Goal: Use online tool/utility: Utilize a website feature to perform a specific function

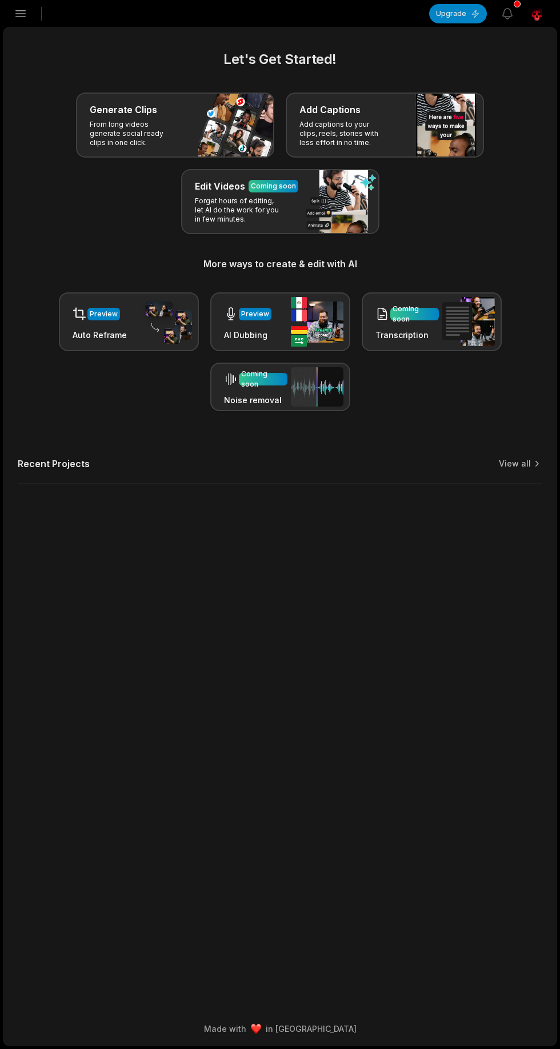
click at [399, 126] on div "Add Captions Add captions to your clips, reels, stories with less effort in no …" at bounding box center [385, 125] width 198 height 65
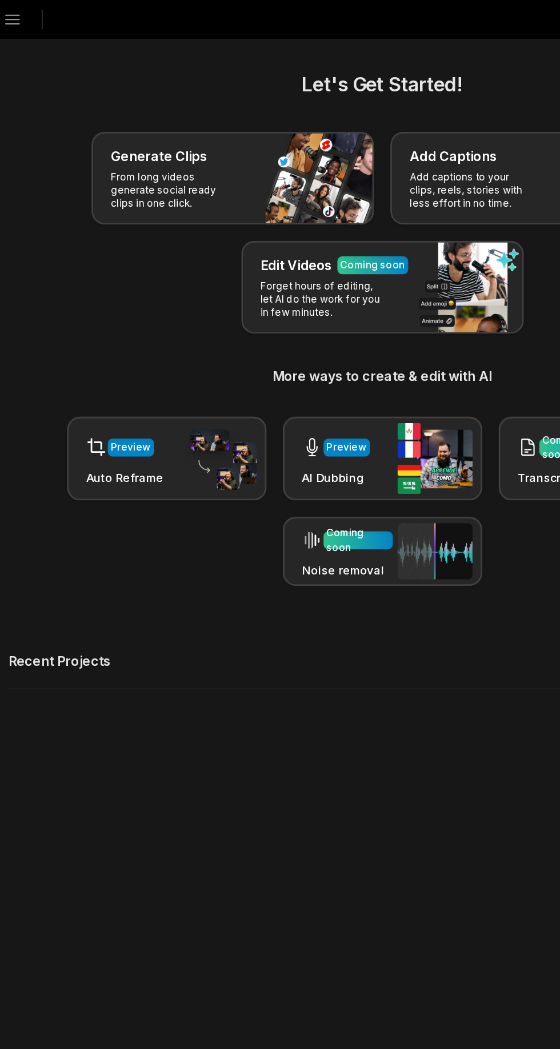
click at [286, 578] on main "Let's Get Started! Generate Clips From long videos generate social ready clips …" at bounding box center [280, 520] width 552 height 985
click at [159, 123] on p "From long videos generate social ready clips in one click." at bounding box center [134, 133] width 89 height 27
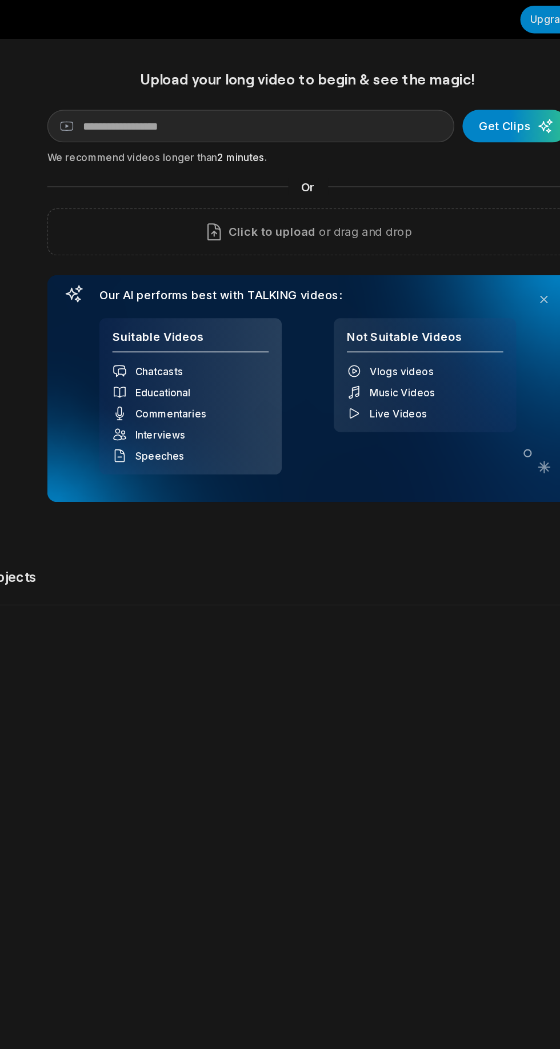
click at [371, 169] on div "Click to upload or drag and drop" at bounding box center [280, 162] width 366 height 33
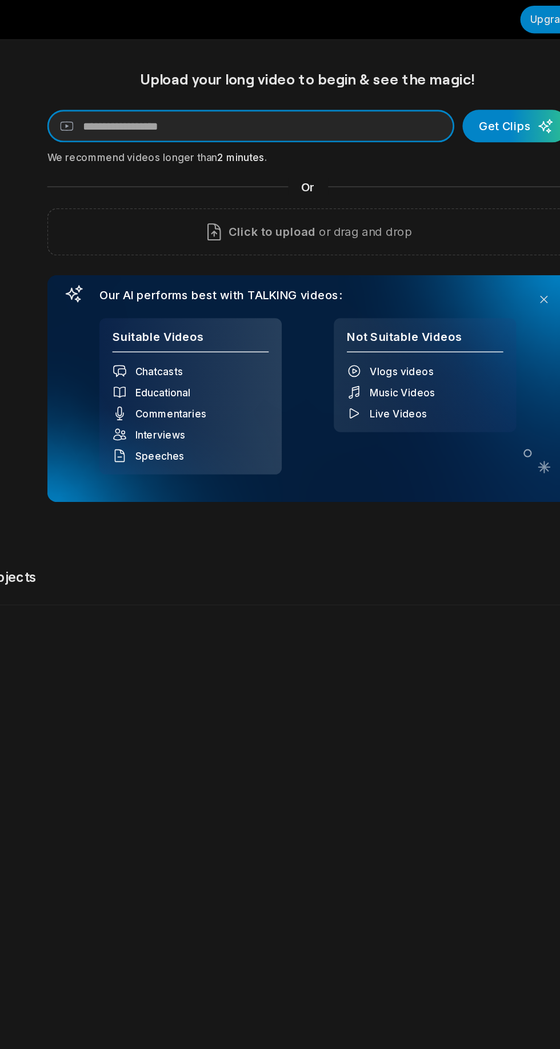
click at [158, 86] on input at bounding box center [240, 88] width 286 height 23
type input "**********"
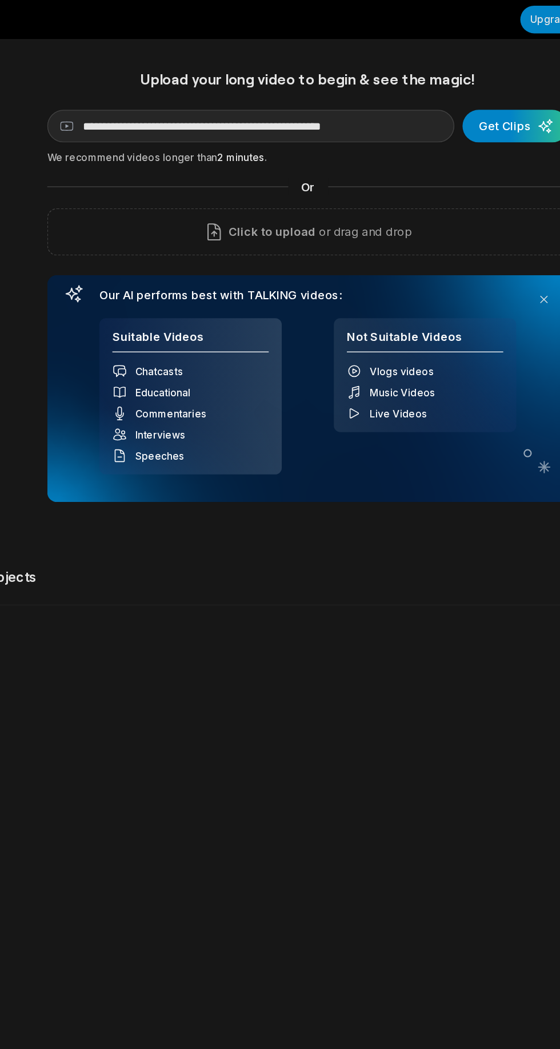
click at [423, 96] on div "submit" at bounding box center [425, 88] width 74 height 23
